Goal: Information Seeking & Learning: Learn about a topic

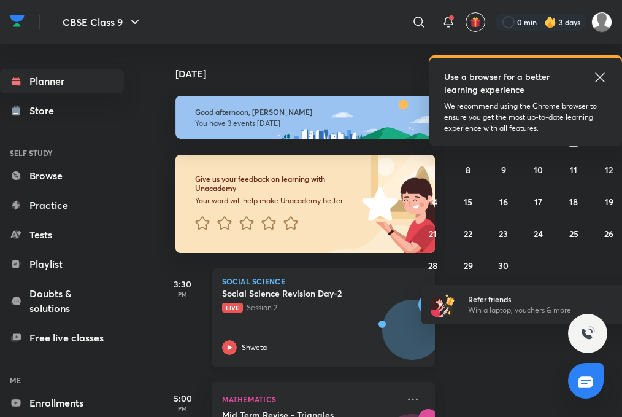
click at [233, 344] on icon at bounding box center [229, 347] width 15 height 15
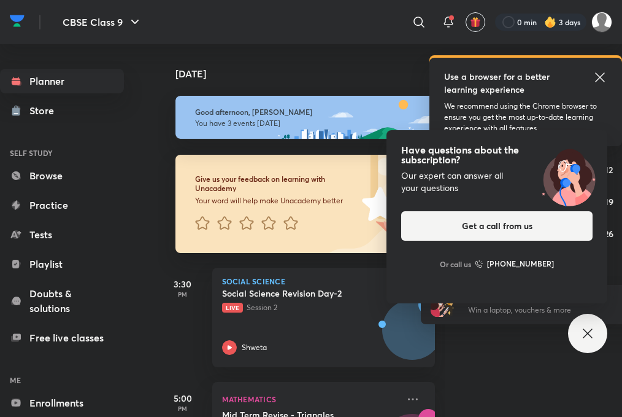
scroll to position [9, 0]
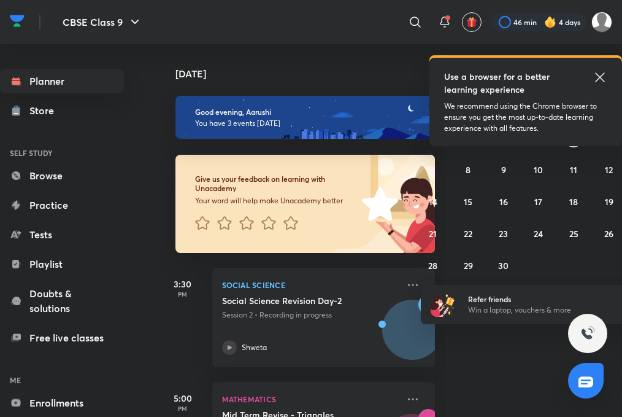
scroll to position [155, 0]
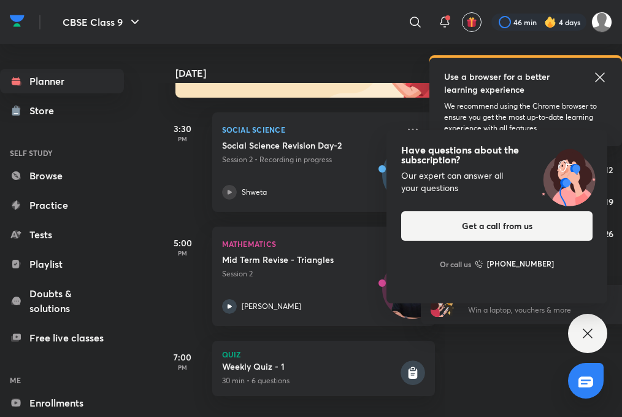
click at [587, 339] on icon at bounding box center [587, 333] width 15 height 15
